Goal: Task Accomplishment & Management: Manage account settings

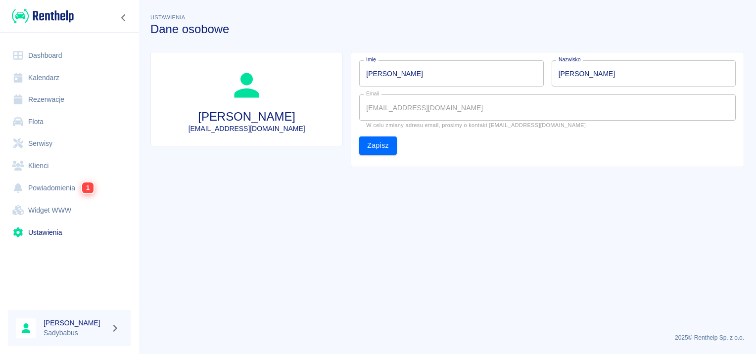
click at [413, 56] on div "Imię [PERSON_NAME]" at bounding box center [447, 69] width 192 height 34
click at [402, 88] on div "Email [EMAIL_ADDRESS][DOMAIN_NAME] Email W celu zmiany adresu email, prosimy o …" at bounding box center [543, 108] width 384 height 42
drag, startPoint x: 404, startPoint y: 69, endPoint x: 170, endPoint y: 100, distance: 236.0
click at [170, 100] on div "[PERSON_NAME] [EMAIL_ADDRESS][DOMAIN_NAME] Imię [PERSON_NAME] Nazwisko [PERSON_…" at bounding box center [443, 105] width 602 height 123
type input "[PERSON_NAME]"
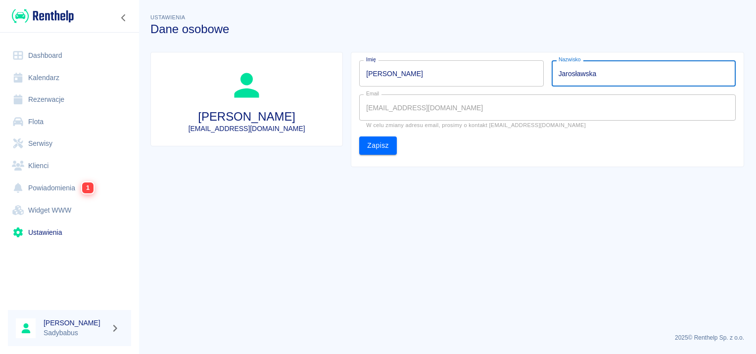
type input "Jarosławska"
click at [305, 187] on main "Ustawienia Dane osobowe [PERSON_NAME] [EMAIL_ADDRESS][DOMAIN_NAME] Imię [PERSON…" at bounding box center [447, 169] width 617 height 314
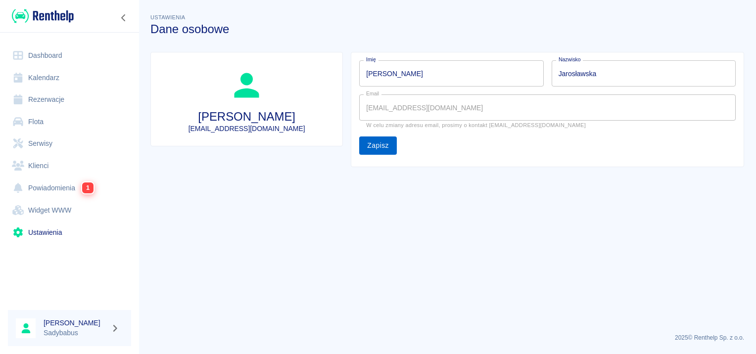
click at [387, 148] on button "Zapisz" at bounding box center [378, 146] width 38 height 18
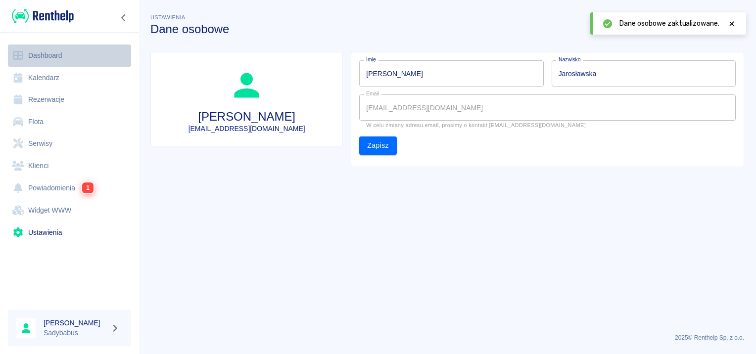
click at [54, 52] on link "Dashboard" at bounding box center [69, 56] width 123 height 22
